Goal: Task Accomplishment & Management: Manage account settings

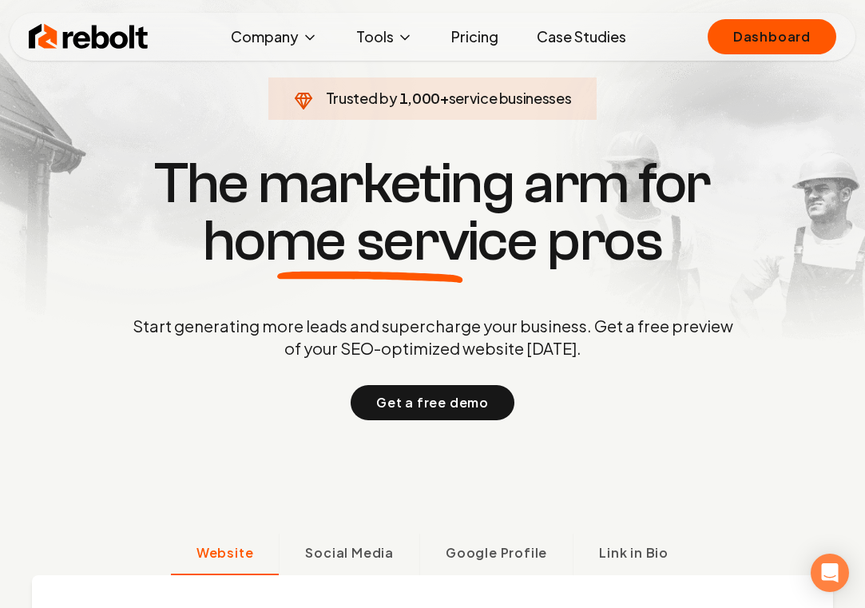
scroll to position [55, 0]
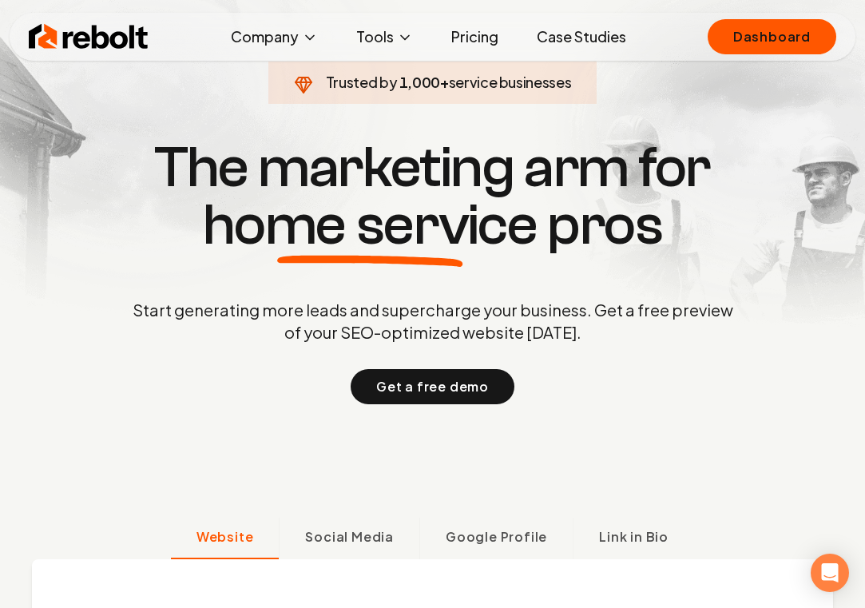
click at [670, 42] on div "Rebolt Company About Blog Jobs Tools Google Review QR Code Generator Google Bus…" at bounding box center [433, 37] width 846 height 48
click at [368, 537] on span "Social Media" at bounding box center [349, 536] width 89 height 19
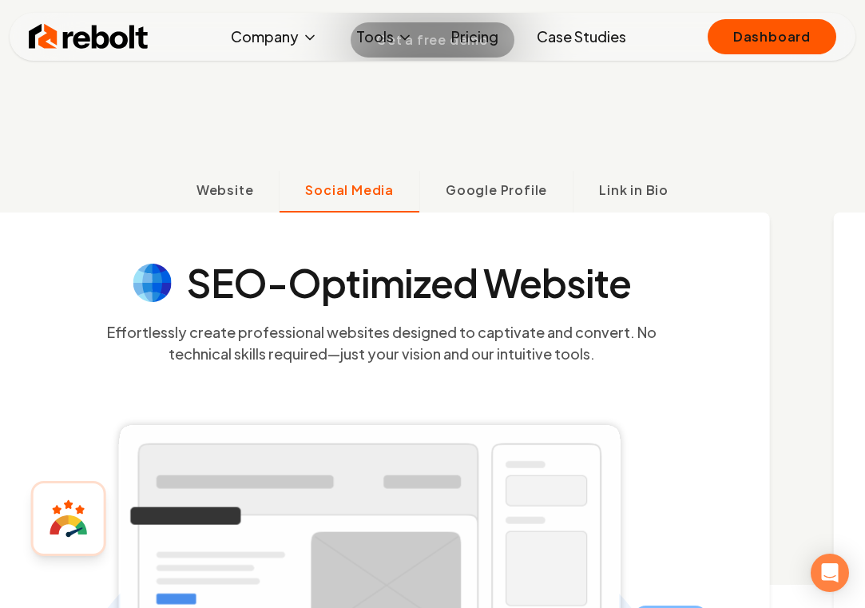
scroll to position [494, 0]
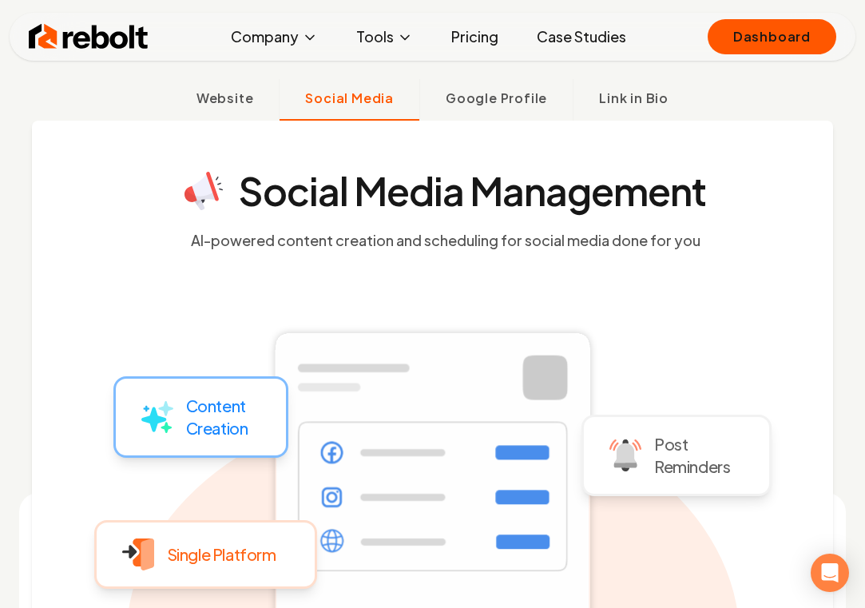
click at [102, 40] on img at bounding box center [89, 37] width 120 height 32
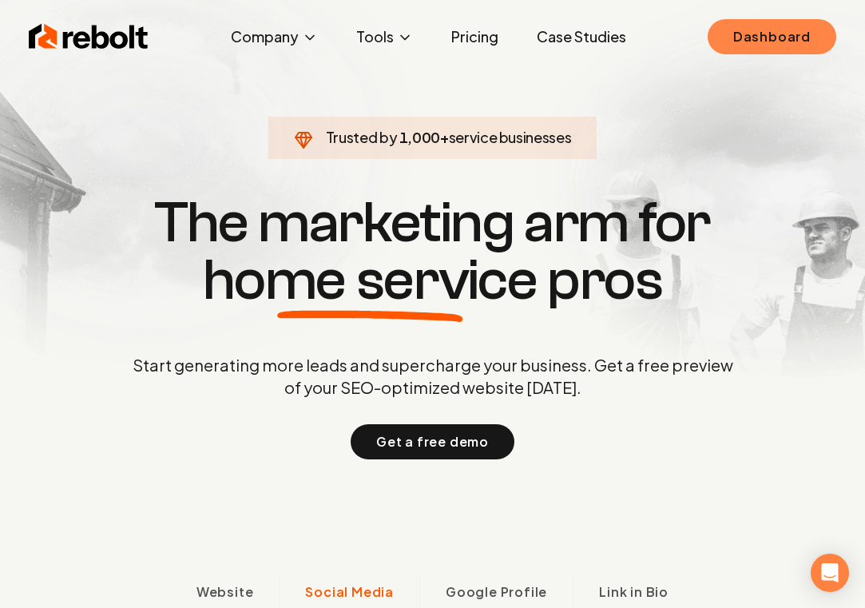
click at [756, 45] on link "Dashboard" at bounding box center [772, 36] width 129 height 35
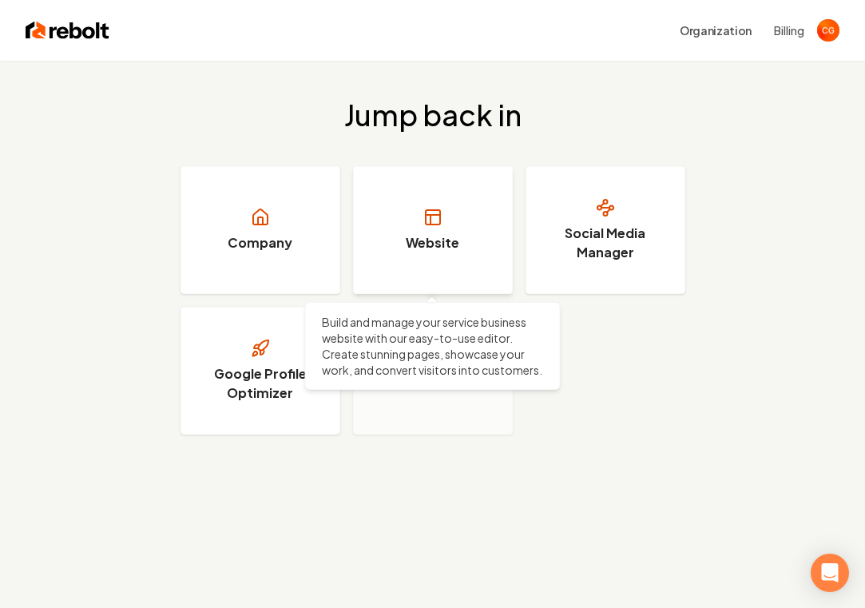
click at [447, 232] on link "Website" at bounding box center [433, 230] width 160 height 128
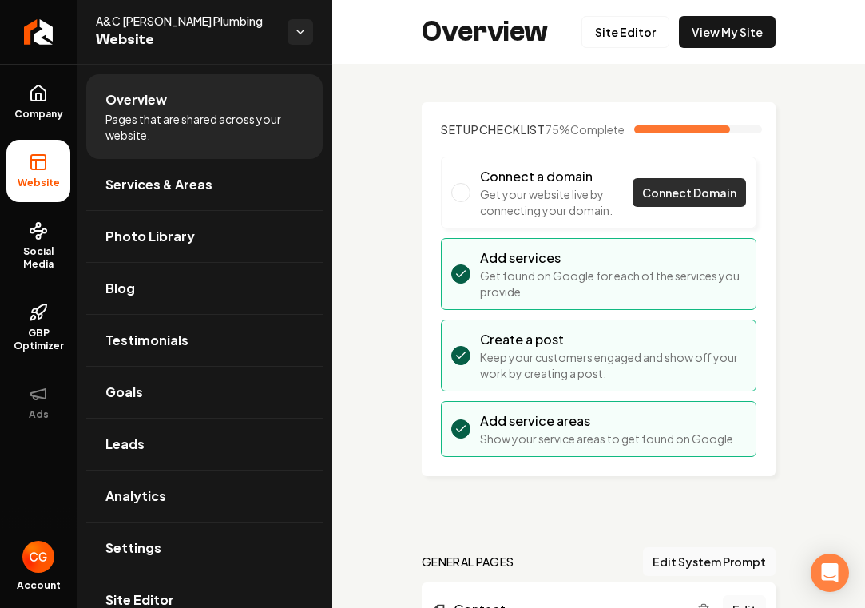
click at [690, 201] on span "Connect Domain" at bounding box center [689, 193] width 94 height 17
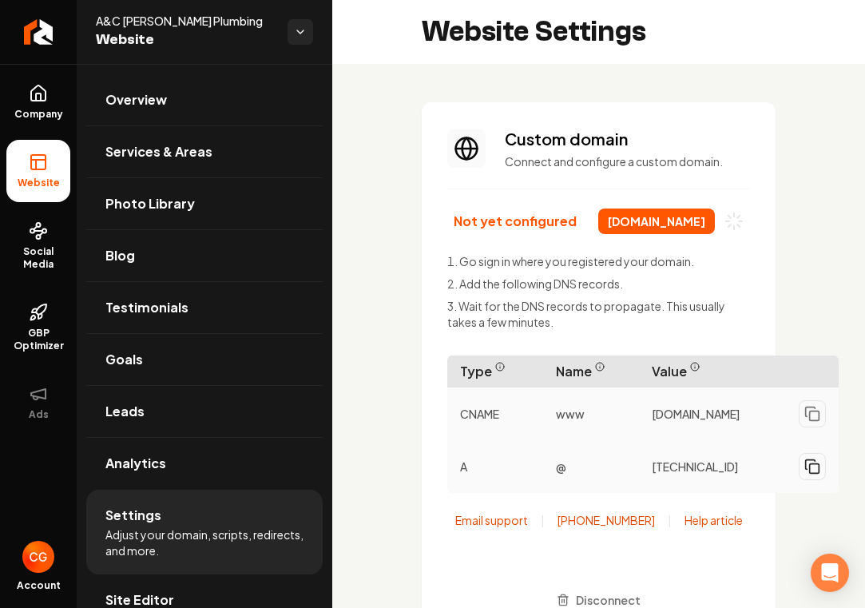
click at [814, 472] on icon "Main content area" at bounding box center [813, 467] width 16 height 16
click at [814, 475] on icon "Main content area" at bounding box center [813, 467] width 16 height 16
click at [814, 470] on icon "Main content area" at bounding box center [815, 468] width 4 height 2
click at [836, 487] on div "[TECHNICAL_ID]" at bounding box center [739, 467] width 200 height 40
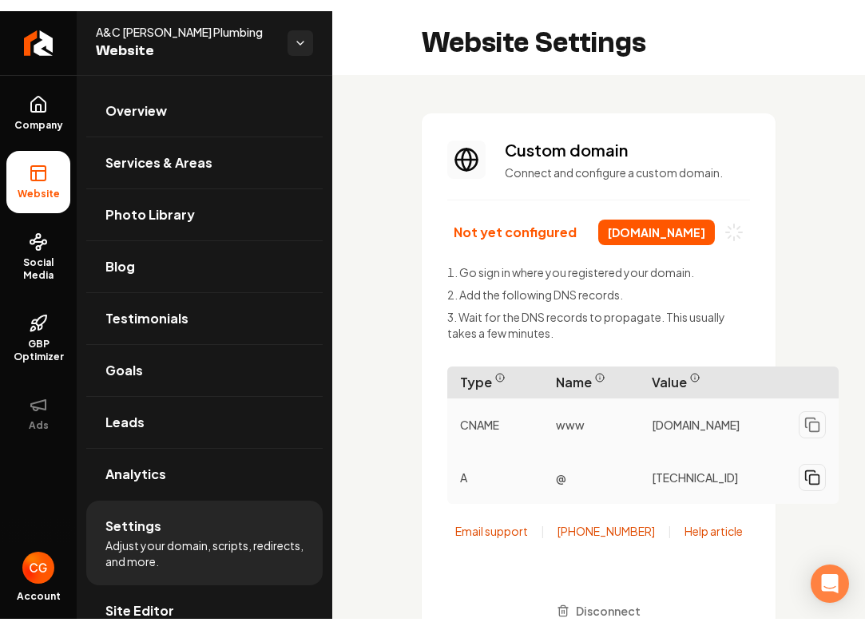
scroll to position [6, 0]
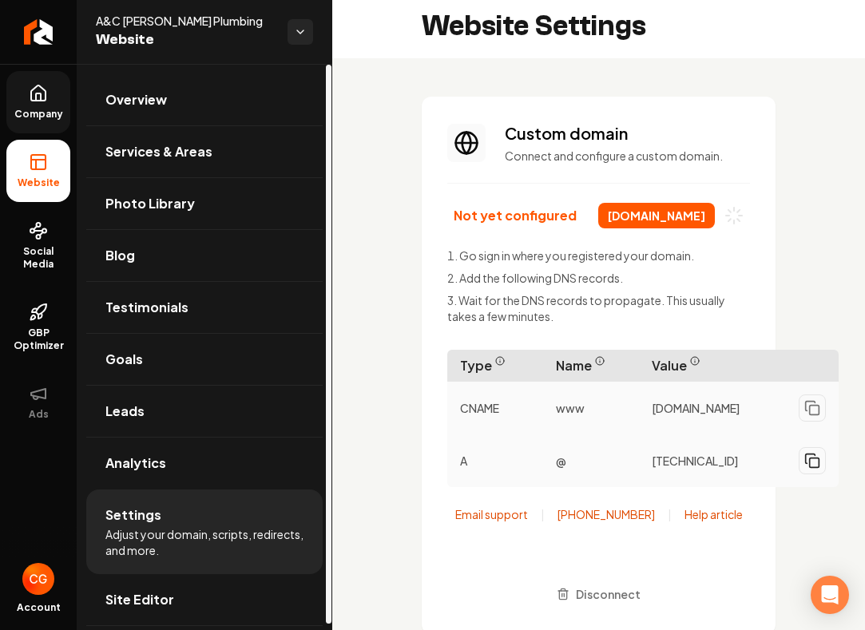
click at [36, 103] on link "Company" at bounding box center [38, 102] width 64 height 62
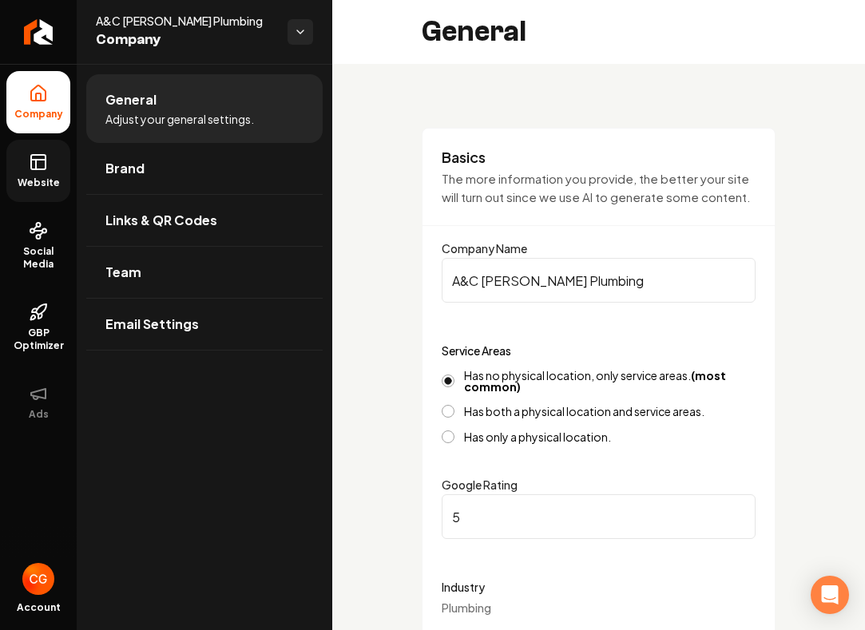
click at [46, 181] on span "Website" at bounding box center [38, 183] width 55 height 13
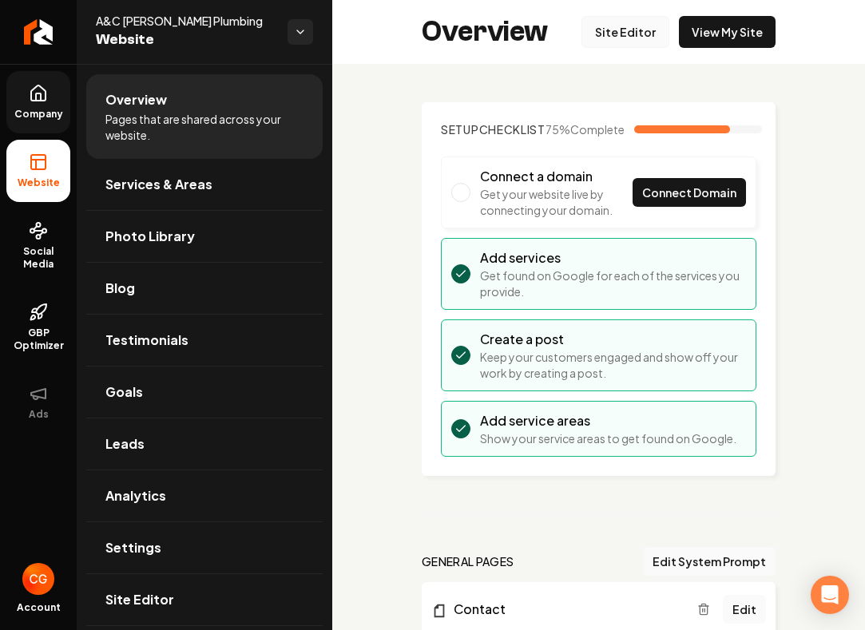
click at [642, 34] on link "Site Editor" at bounding box center [626, 32] width 88 height 32
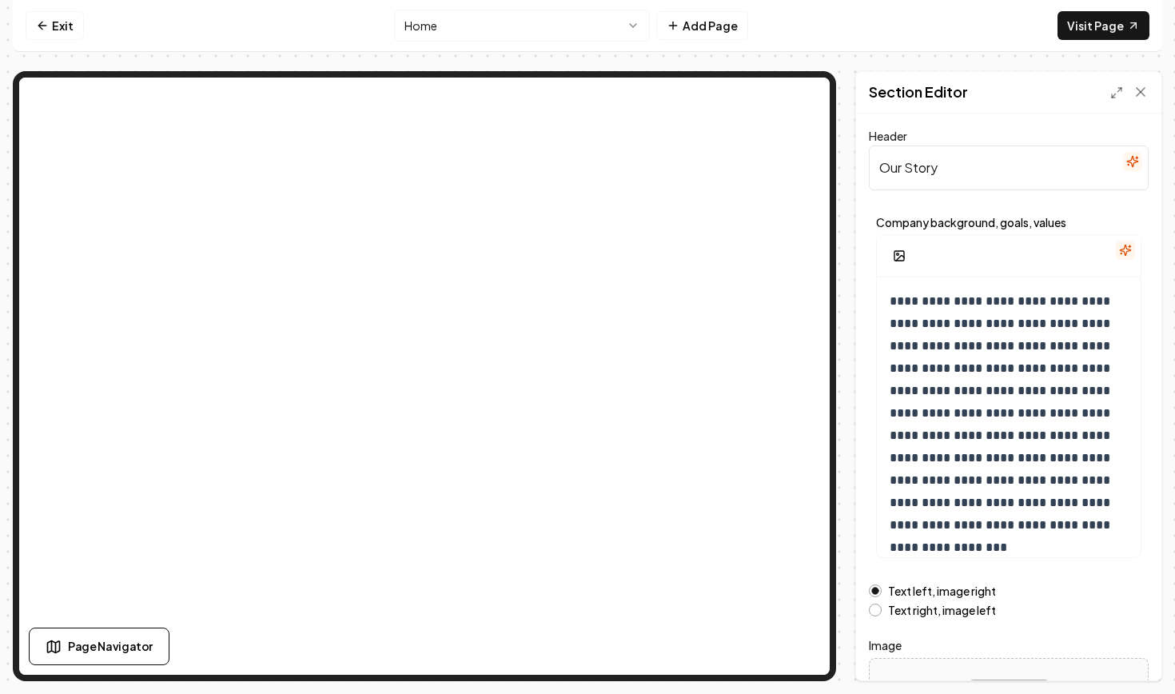
click at [865, 383] on div "**********" at bounding box center [587, 347] width 1175 height 694
click at [865, 94] on icon at bounding box center [1140, 92] width 16 height 16
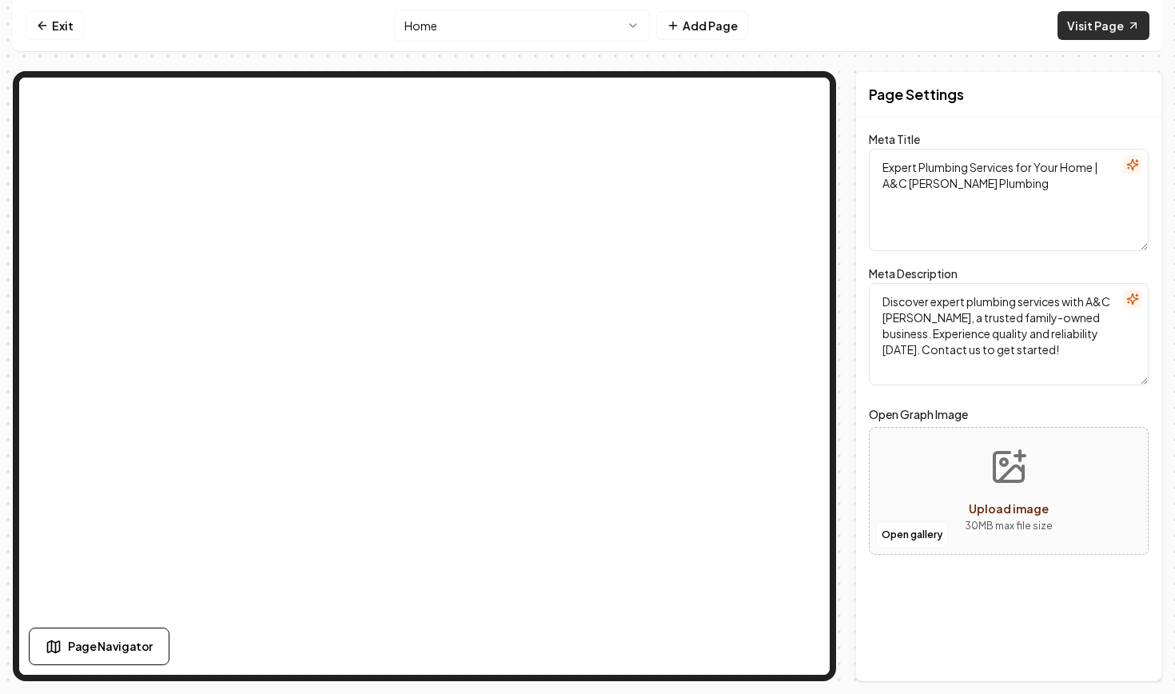
click at [865, 26] on link "Visit Page" at bounding box center [1103, 25] width 92 height 29
click at [45, 29] on icon at bounding box center [42, 25] width 13 height 13
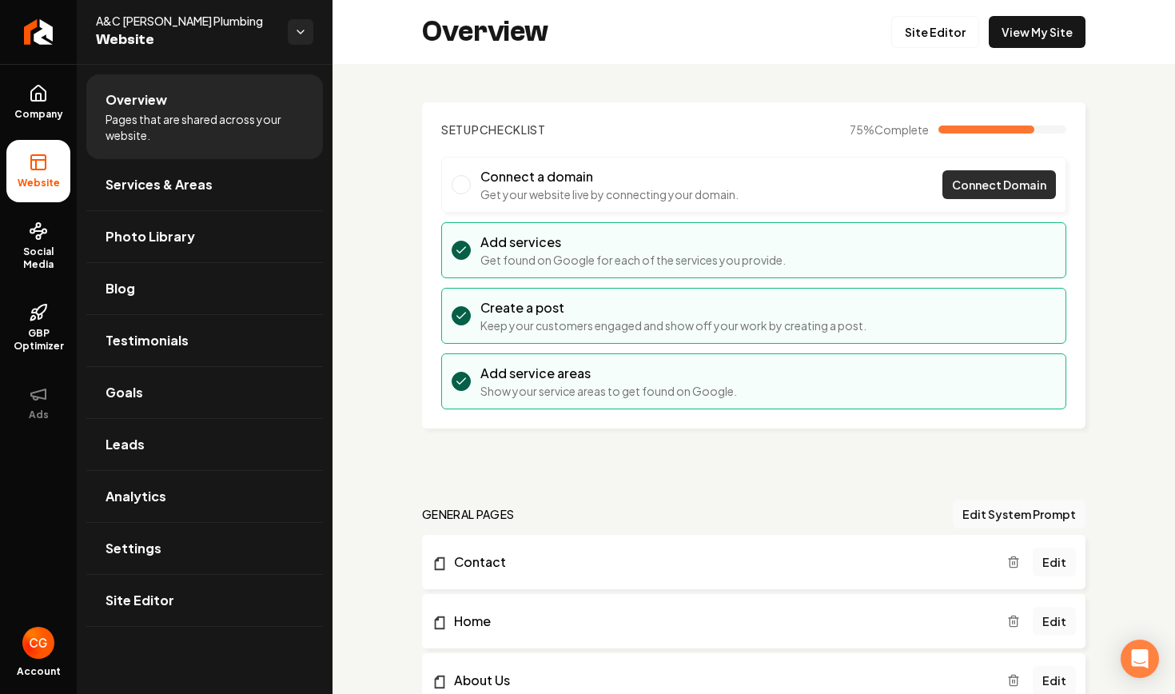
click at [865, 183] on span "Connect Domain" at bounding box center [999, 185] width 94 height 17
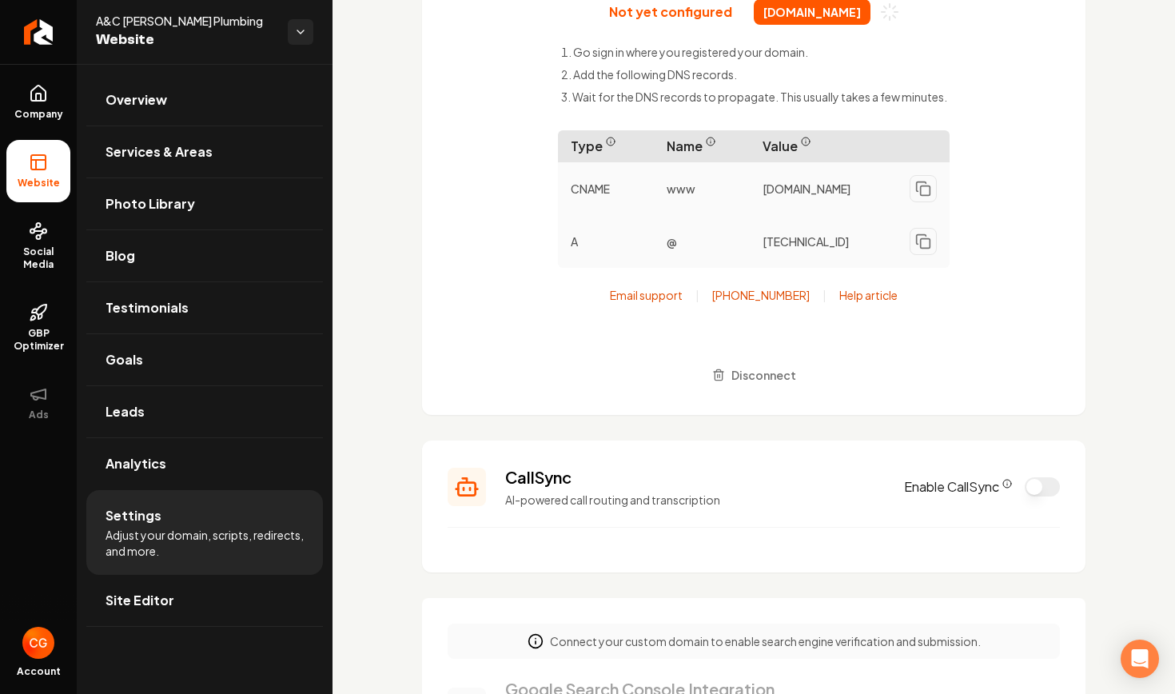
scroll to position [218, 0]
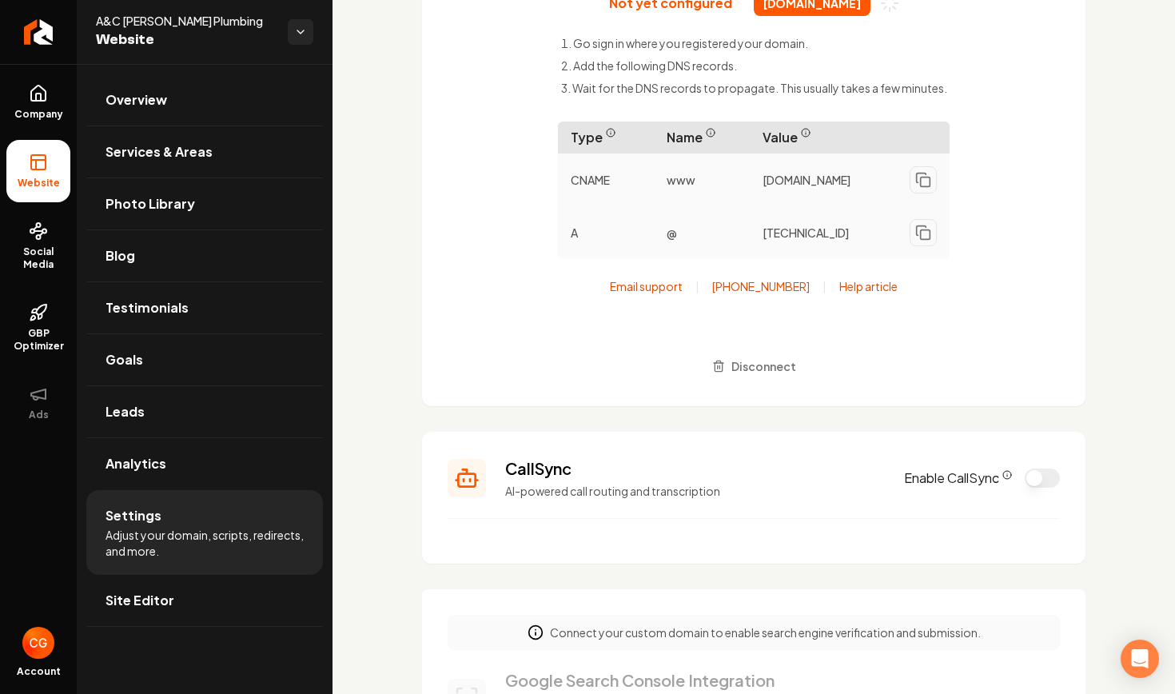
click at [865, 485] on button "Enable CallSync" at bounding box center [1041, 477] width 35 height 19
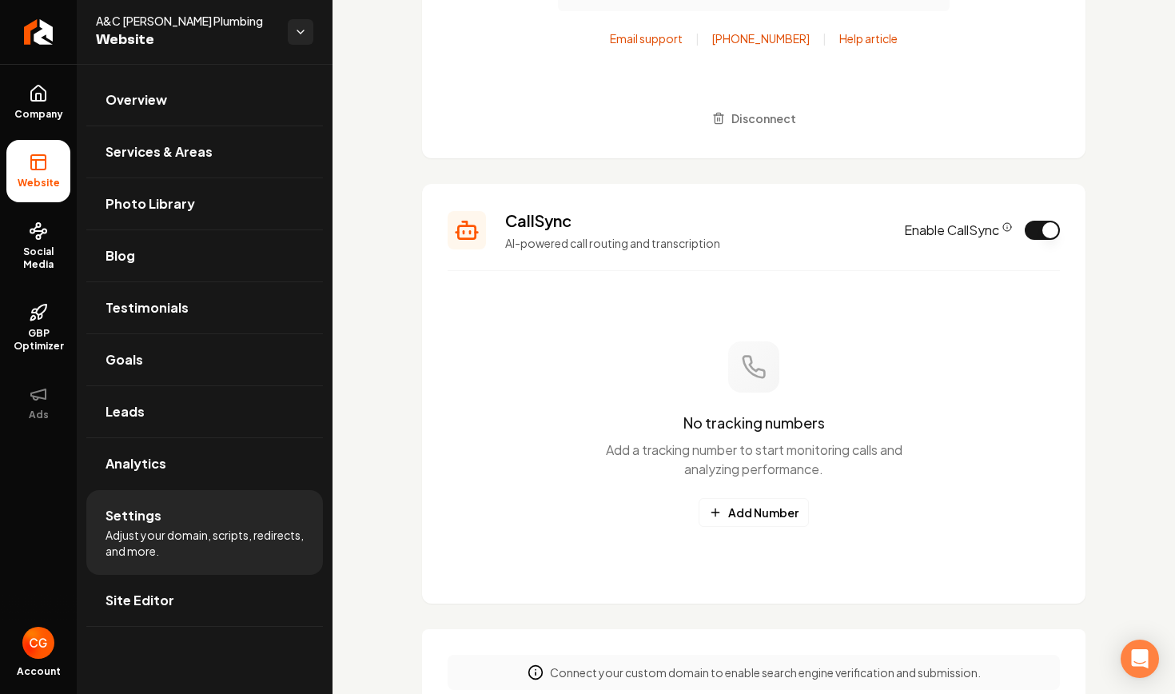
scroll to position [475, 0]
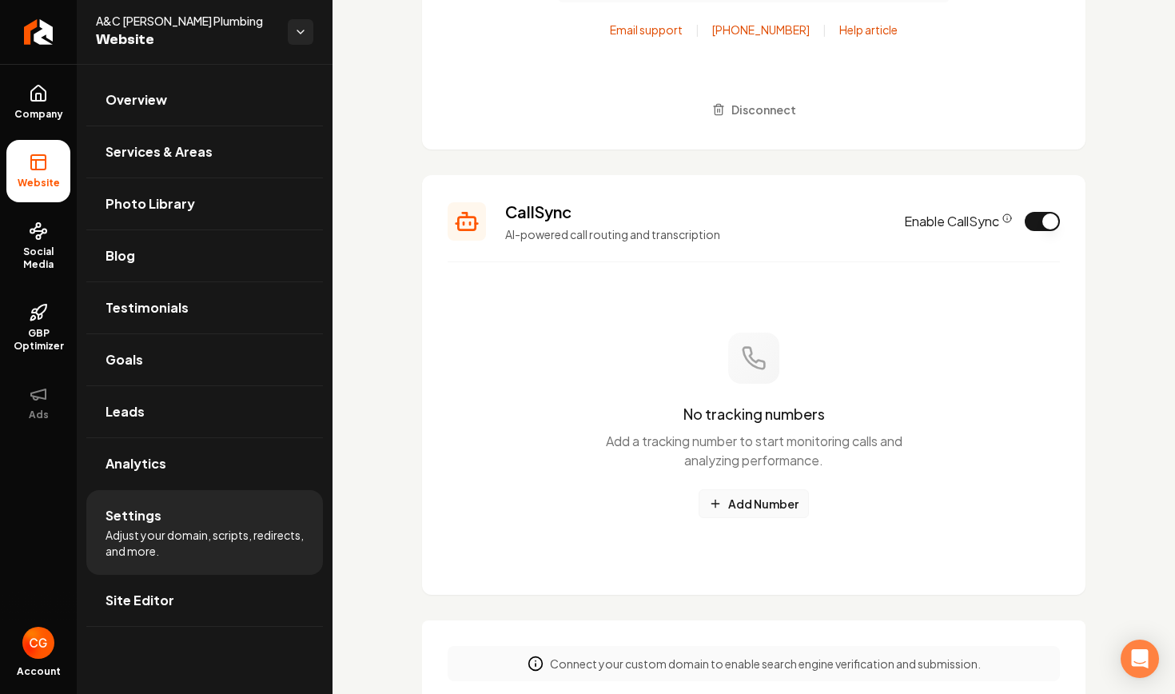
click at [769, 511] on button "Add Number" at bounding box center [753, 503] width 110 height 29
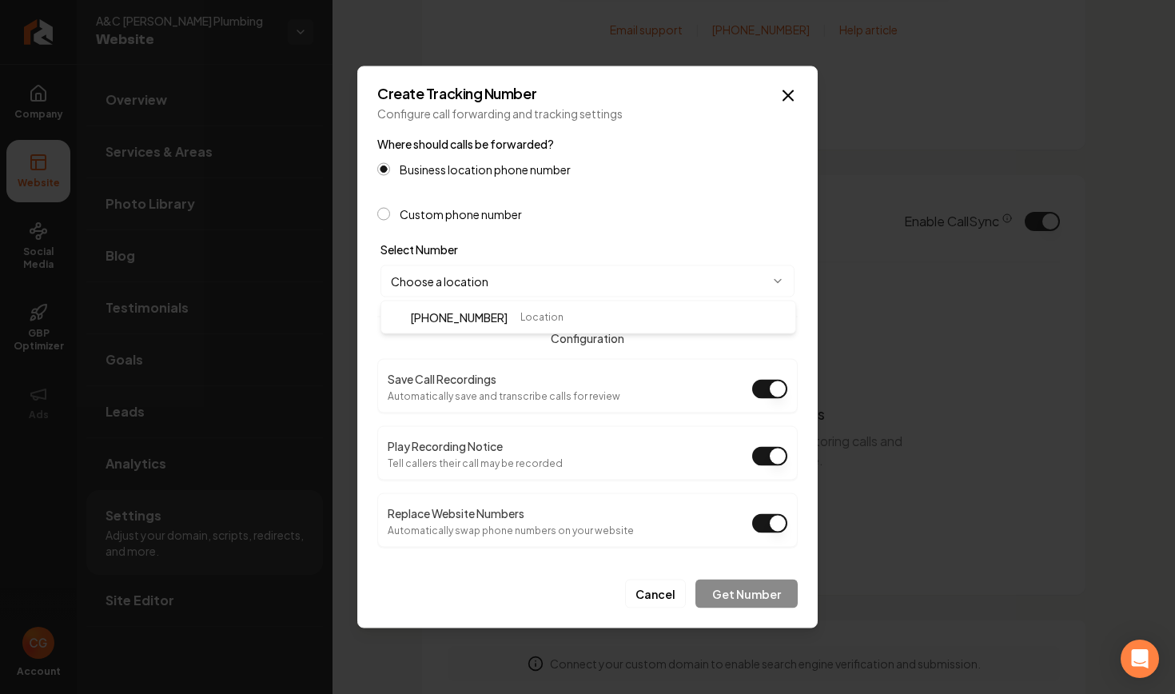
click at [779, 279] on body "Company Website Social Media GBP Optimizer Ads Account A&C [PERSON_NAME] Plumbi…" at bounding box center [587, 347] width 1175 height 694
select select "**********"
click at [789, 97] on icon "button" at bounding box center [788, 96] width 10 height 10
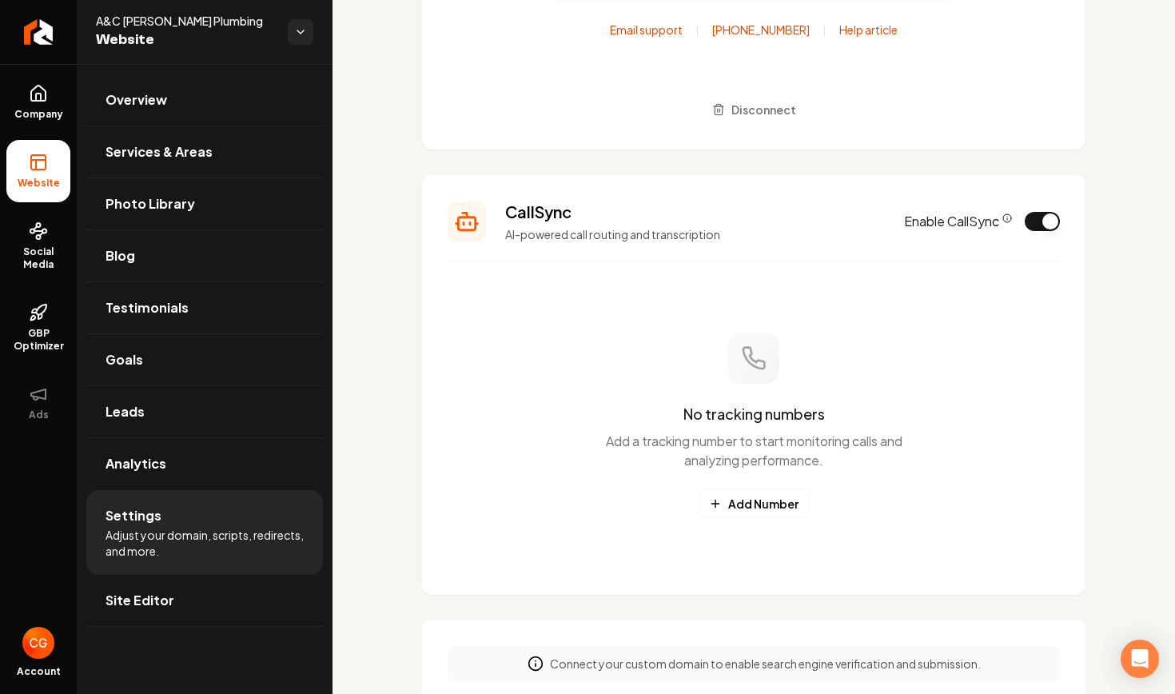
click at [865, 225] on button "Enable CallSync" at bounding box center [1041, 221] width 35 height 19
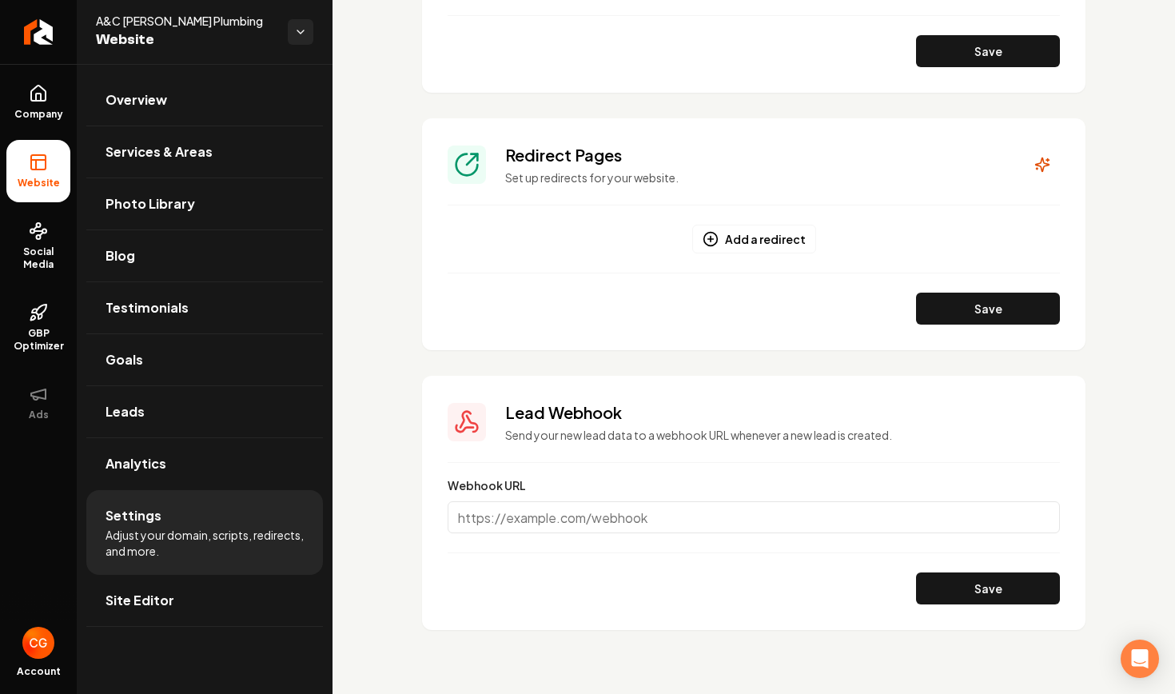
scroll to position [0, 0]
click at [165, 484] on link "Analytics" at bounding box center [204, 463] width 237 height 51
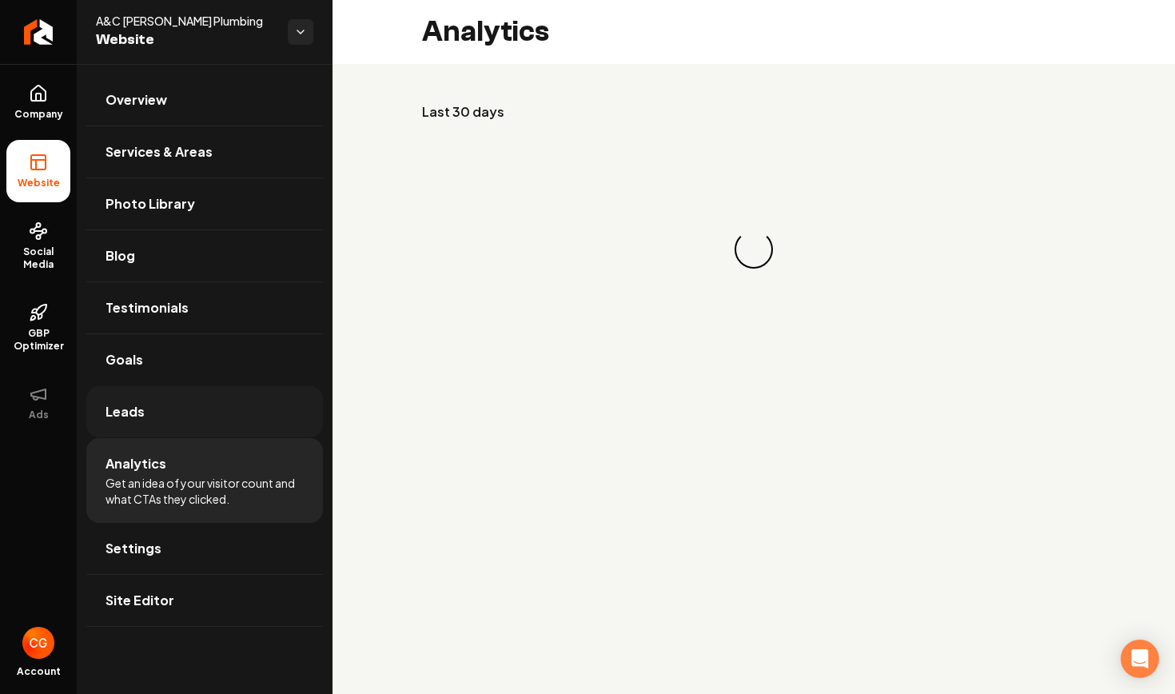
click at [149, 420] on link "Leads" at bounding box center [204, 411] width 237 height 51
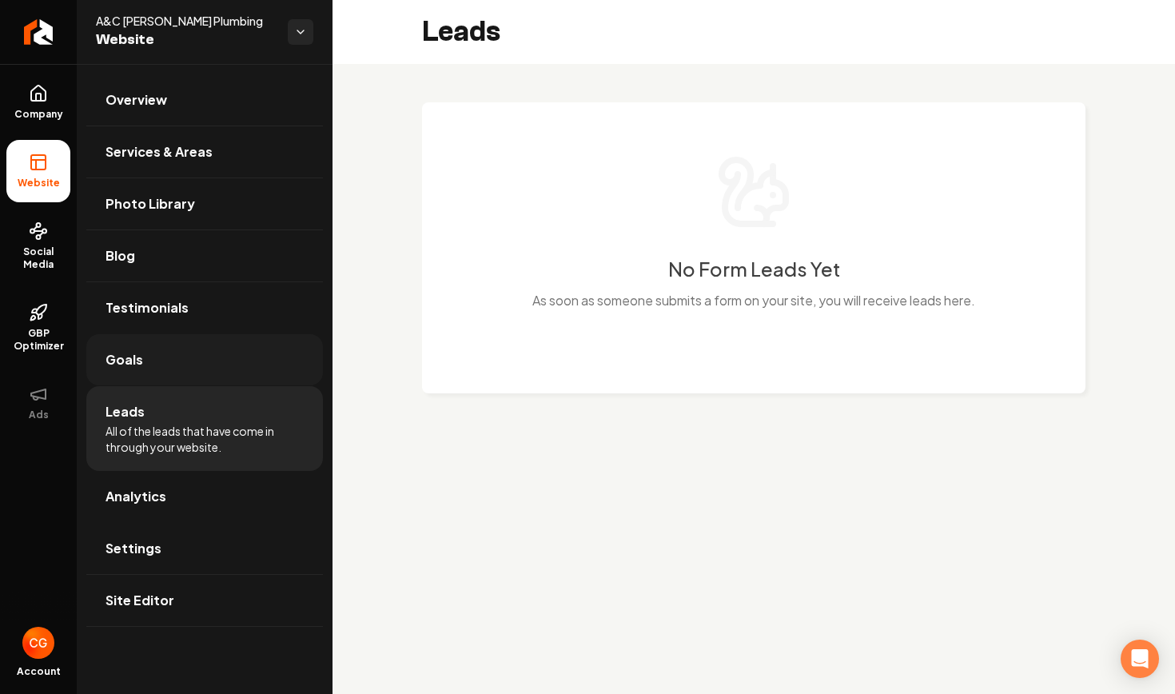
click at [142, 362] on link "Goals" at bounding box center [204, 359] width 237 height 51
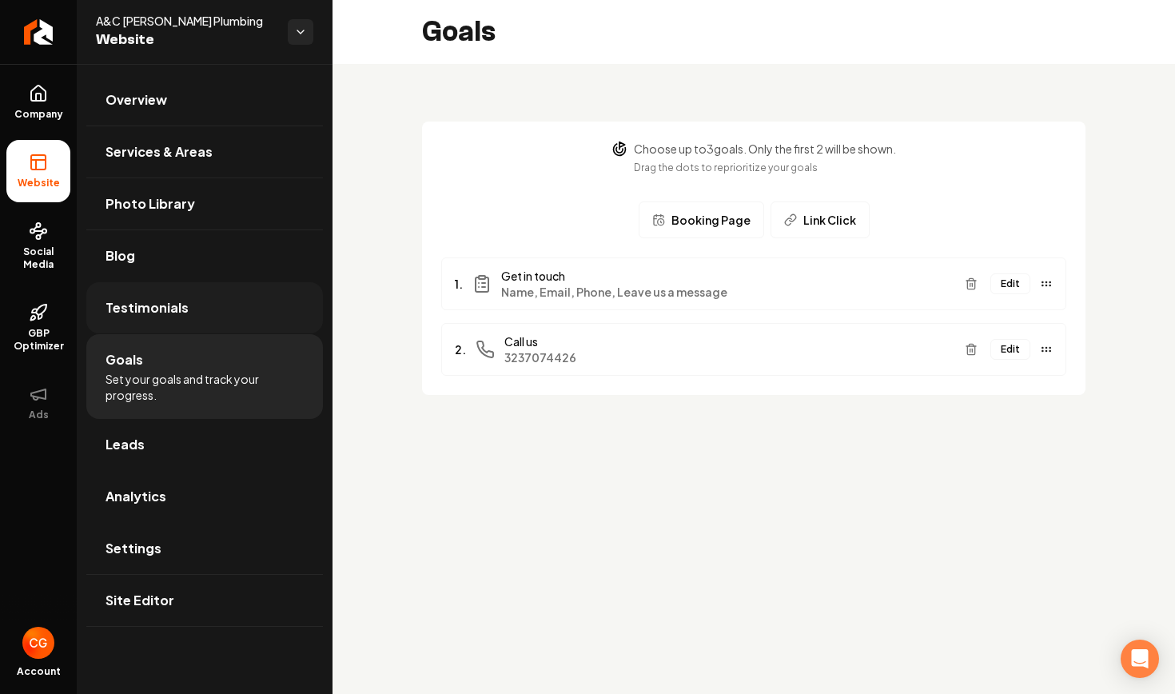
click at [227, 315] on link "Testimonials" at bounding box center [204, 307] width 237 height 51
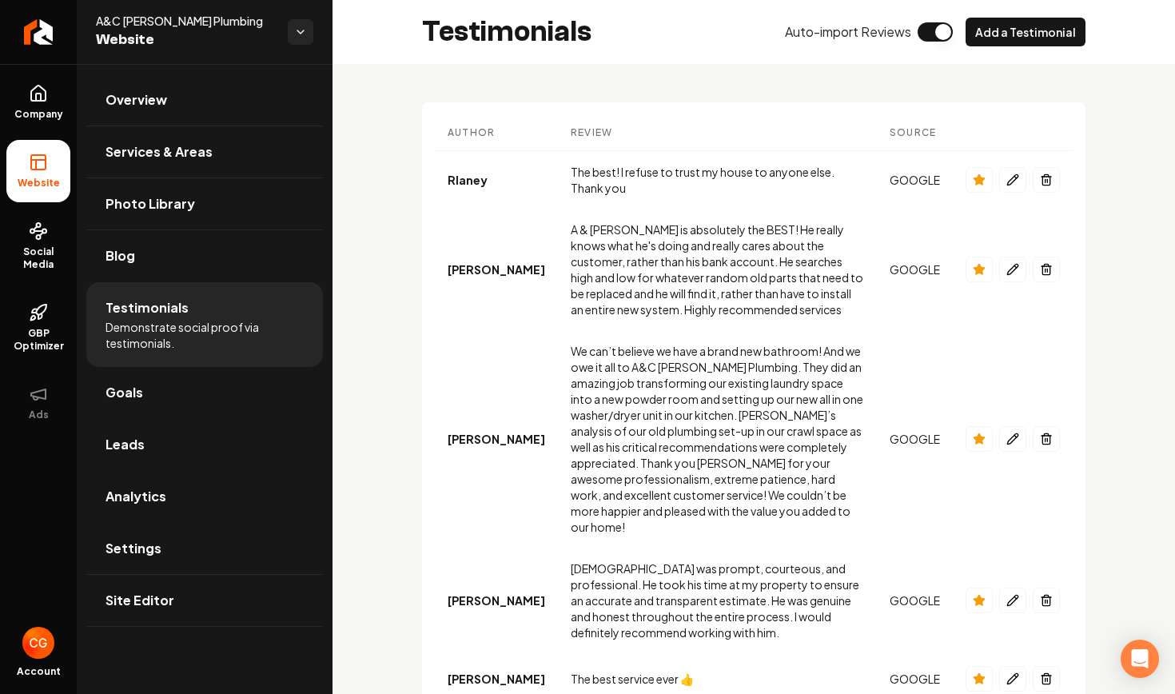
click at [150, 308] on span "Testimonials" at bounding box center [146, 307] width 83 height 19
click at [169, 262] on link "Blog" at bounding box center [204, 255] width 237 height 51
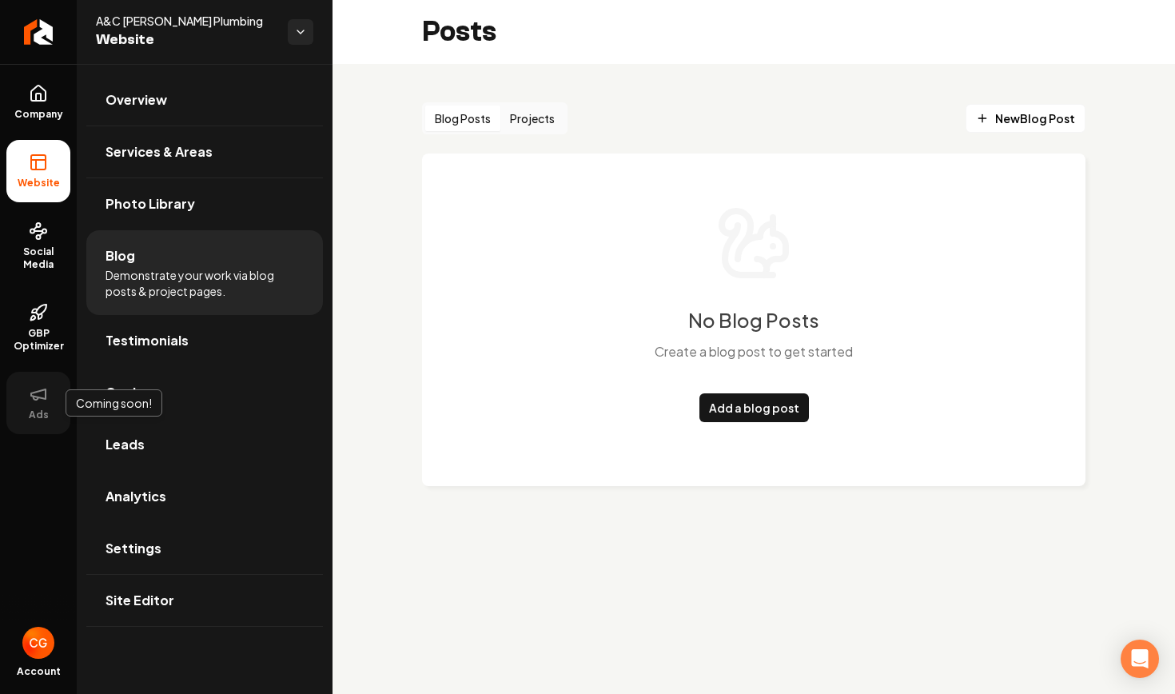
click at [30, 405] on button "Ads" at bounding box center [38, 403] width 64 height 62
click at [46, 332] on span "GBP Optimizer" at bounding box center [38, 340] width 64 height 26
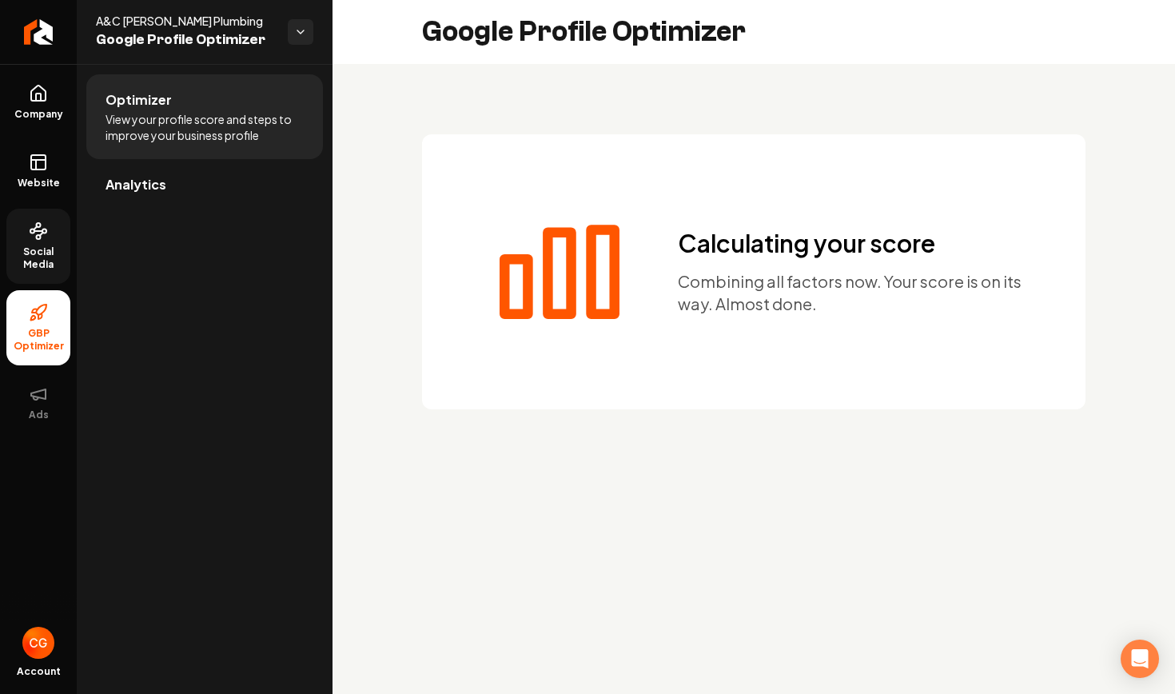
click at [42, 255] on span "Social Media" at bounding box center [38, 258] width 64 height 26
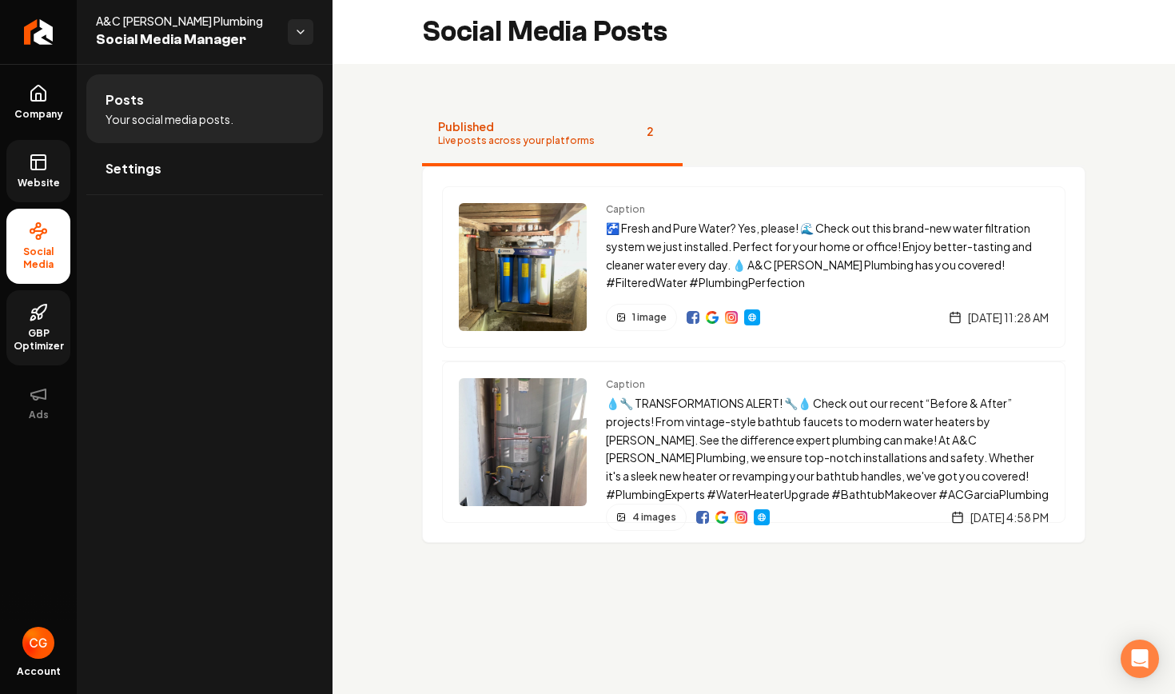
click at [42, 177] on span "Website" at bounding box center [38, 183] width 55 height 13
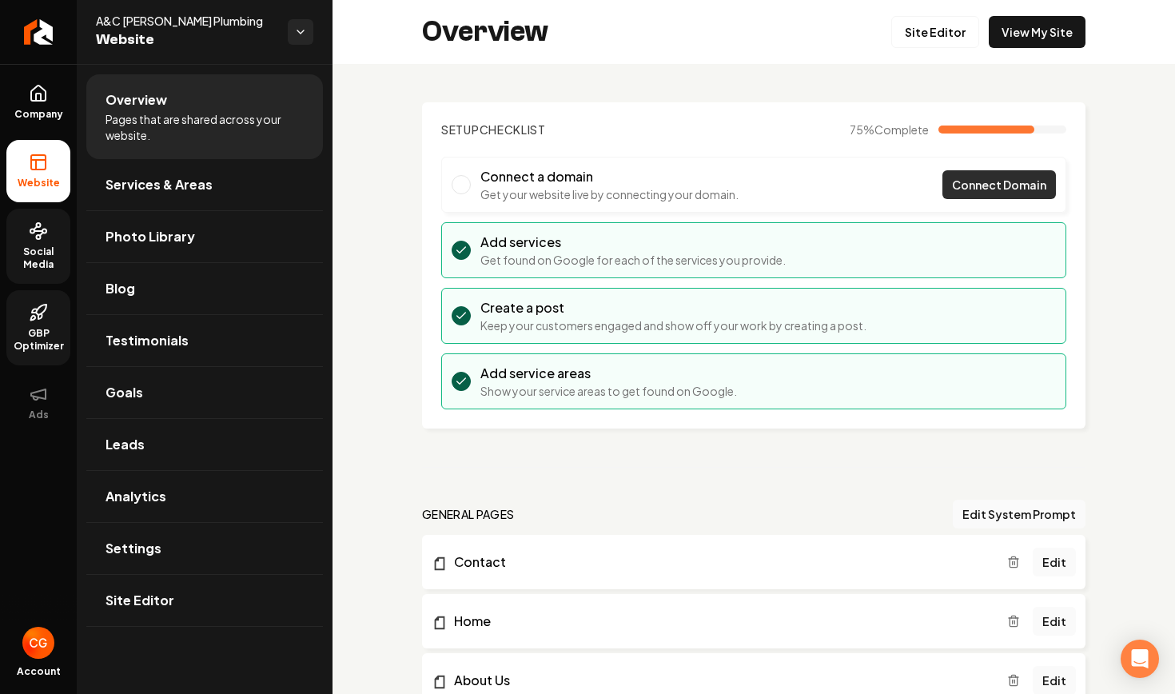
click at [865, 186] on span "Connect Domain" at bounding box center [999, 185] width 94 height 17
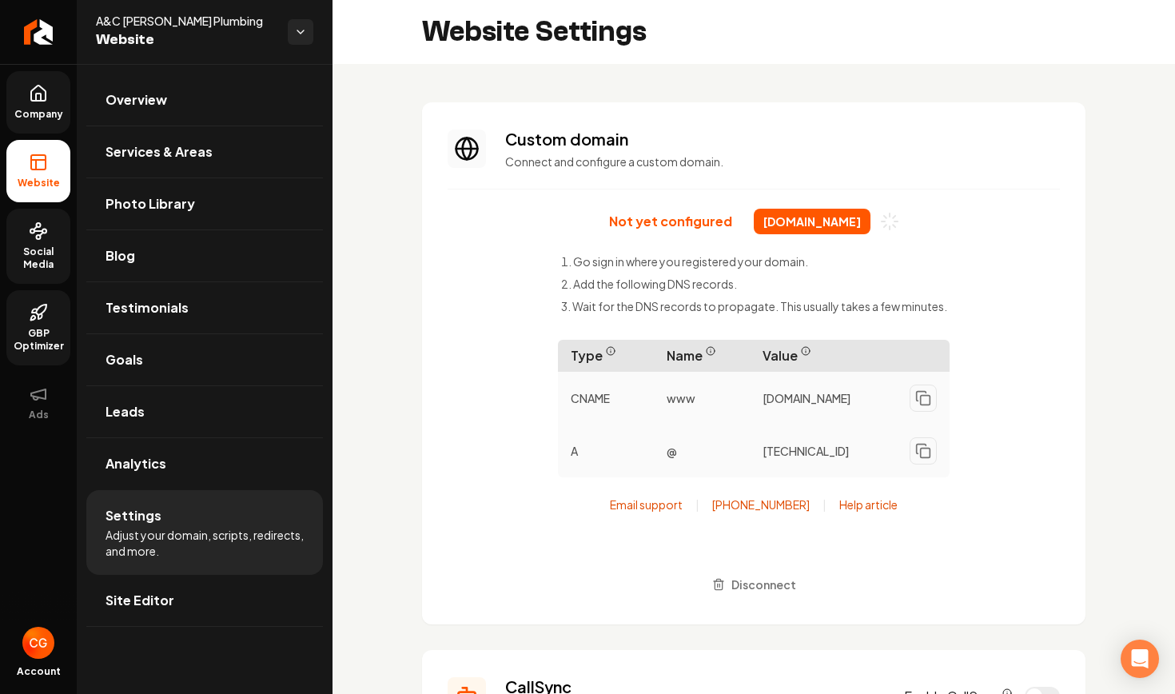
click at [43, 97] on icon at bounding box center [38, 93] width 19 height 19
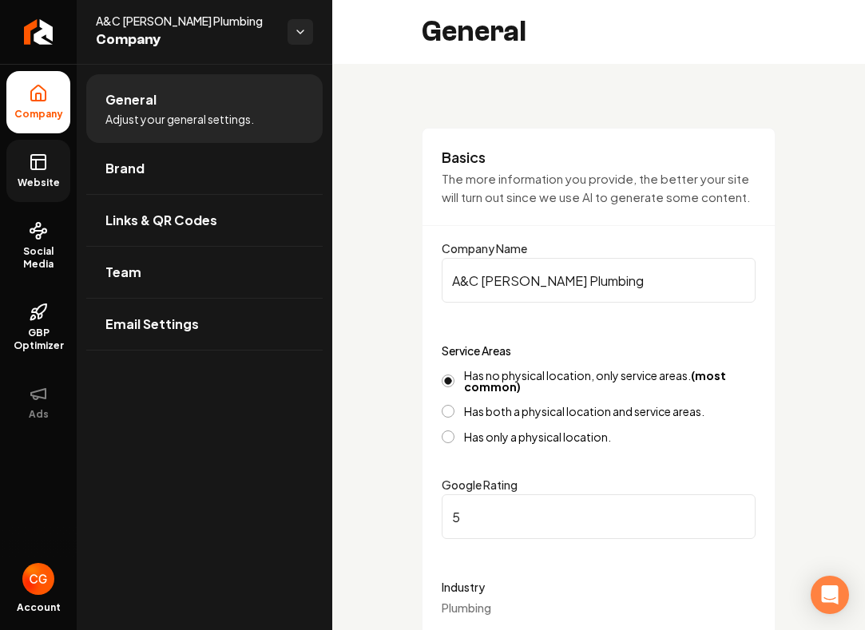
click at [48, 172] on link "Website" at bounding box center [38, 171] width 64 height 62
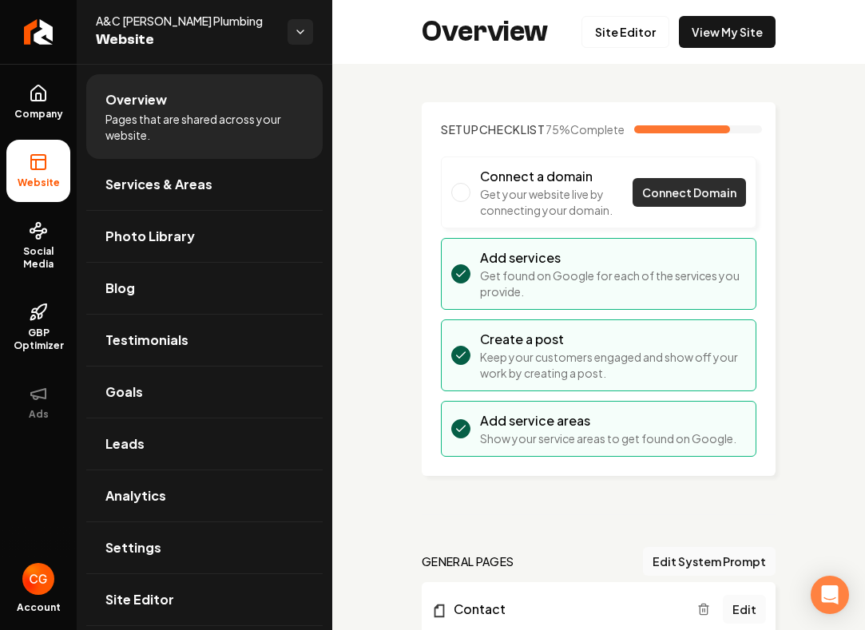
click at [681, 201] on span "Connect Domain" at bounding box center [689, 193] width 94 height 17
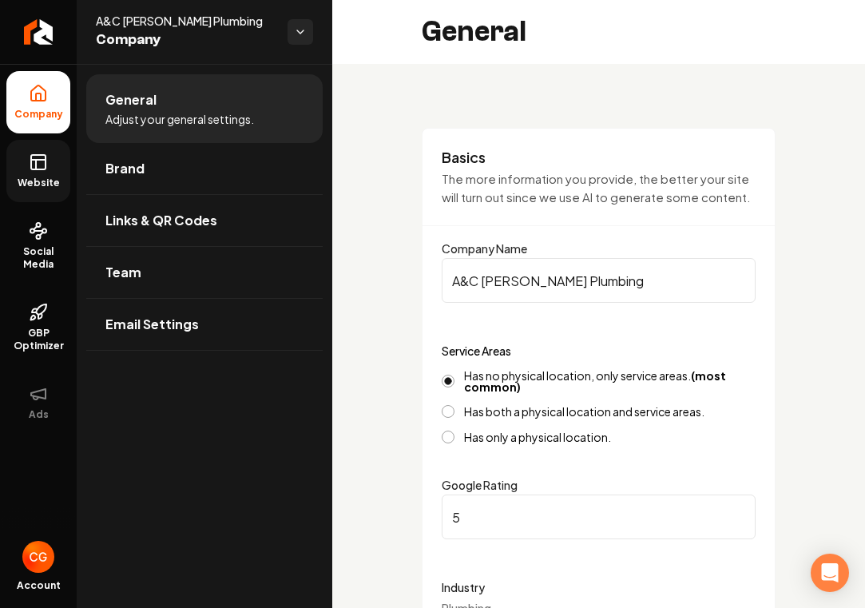
click at [29, 176] on link "Website" at bounding box center [38, 171] width 64 height 62
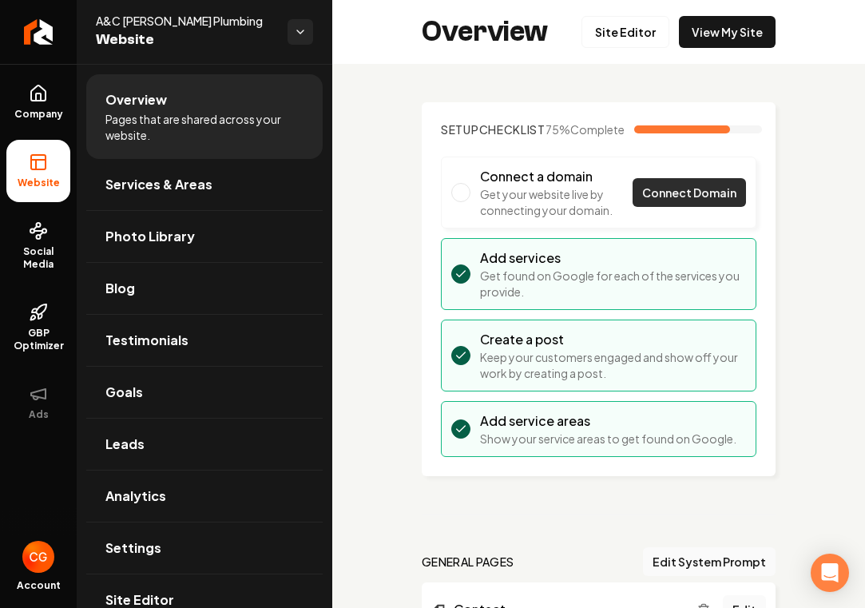
click at [706, 201] on span "Connect Domain" at bounding box center [689, 193] width 94 height 17
